Goal: Navigation & Orientation: Find specific page/section

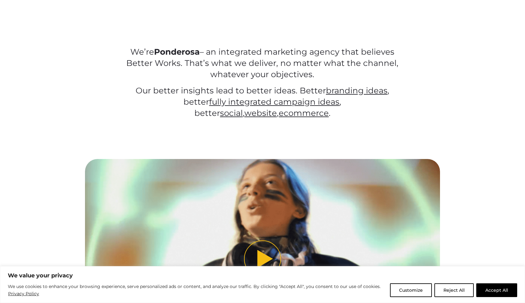
scroll to position [368, 0]
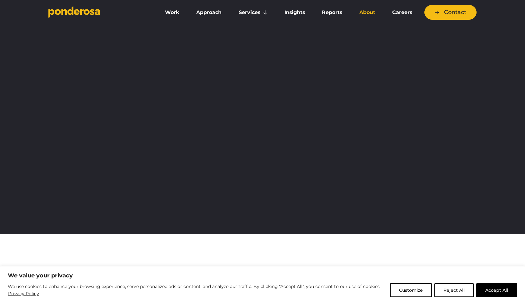
click at [369, 12] on link "About" at bounding box center [367, 12] width 30 height 13
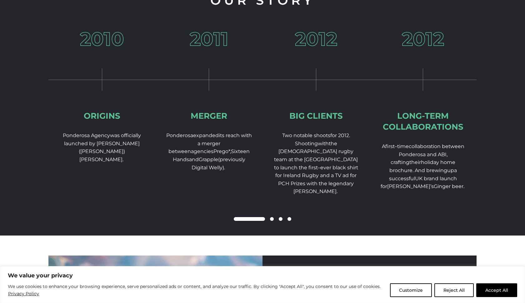
scroll to position [943, 0]
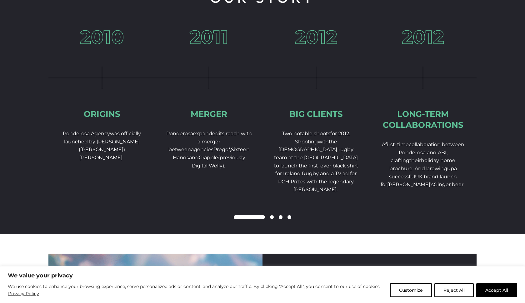
click at [271, 220] on div at bounding box center [262, 217] width 428 height 7
click at [271, 219] on span at bounding box center [272, 217] width 4 height 4
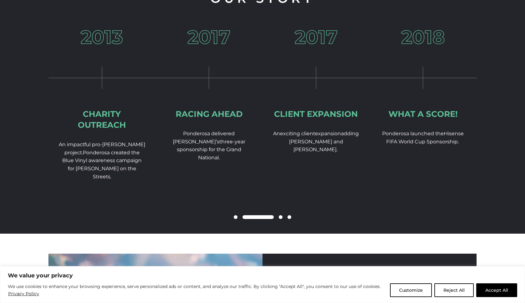
click at [280, 219] on span at bounding box center [281, 217] width 4 height 4
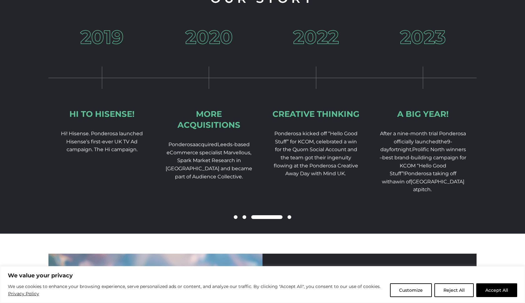
click at [286, 221] on div at bounding box center [262, 217] width 428 height 7
click at [288, 219] on span at bounding box center [289, 217] width 4 height 4
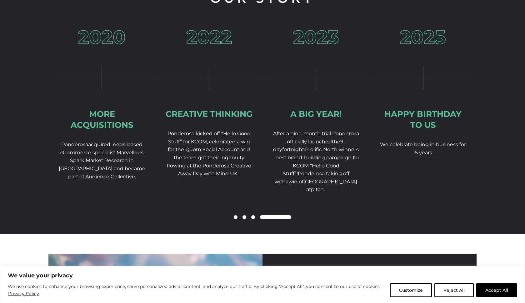
click at [246, 219] on span at bounding box center [244, 217] width 4 height 4
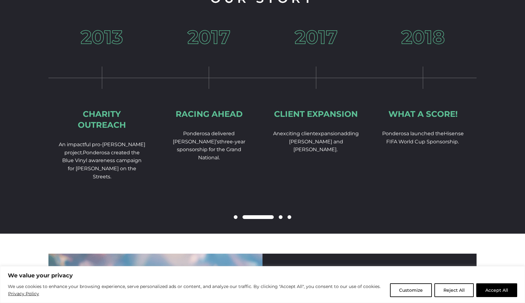
click at [235, 219] on span at bounding box center [236, 217] width 4 height 4
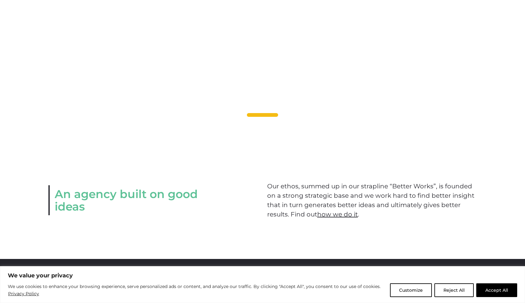
scroll to position [655, 0]
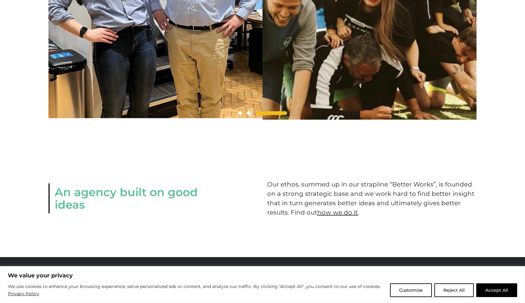
click at [338, 216] on link "how we do it" at bounding box center [337, 212] width 41 height 7
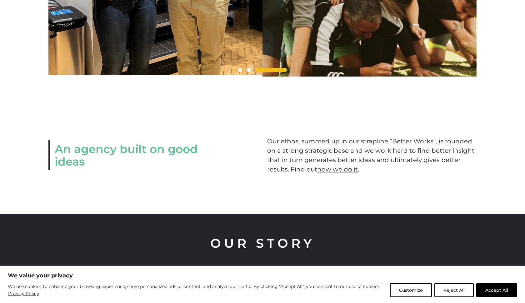
scroll to position [699, 0]
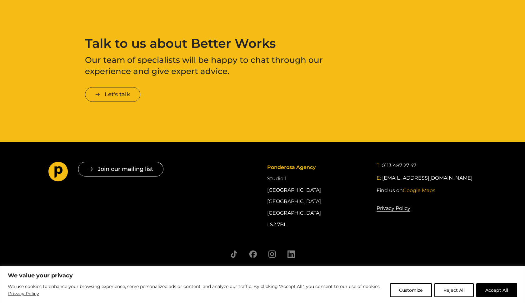
scroll to position [1029, 0]
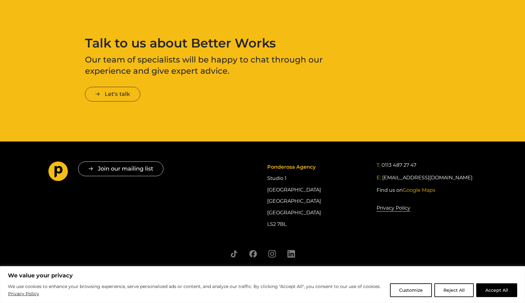
click at [276, 177] on div "Ponderosa Agency Studio [STREET_ADDRESS]" at bounding box center [317, 196] width 100 height 68
click at [278, 176] on div "Ponderosa Agency Studio [STREET_ADDRESS]" at bounding box center [317, 196] width 100 height 68
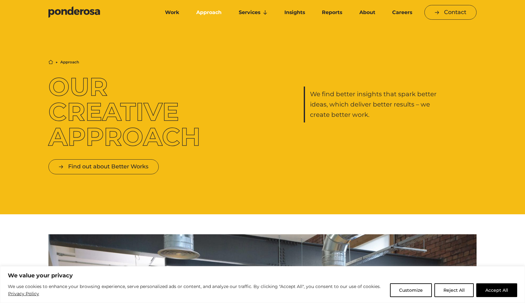
scroll to position [0, 0]
